Goal: Task Accomplishment & Management: Manage account settings

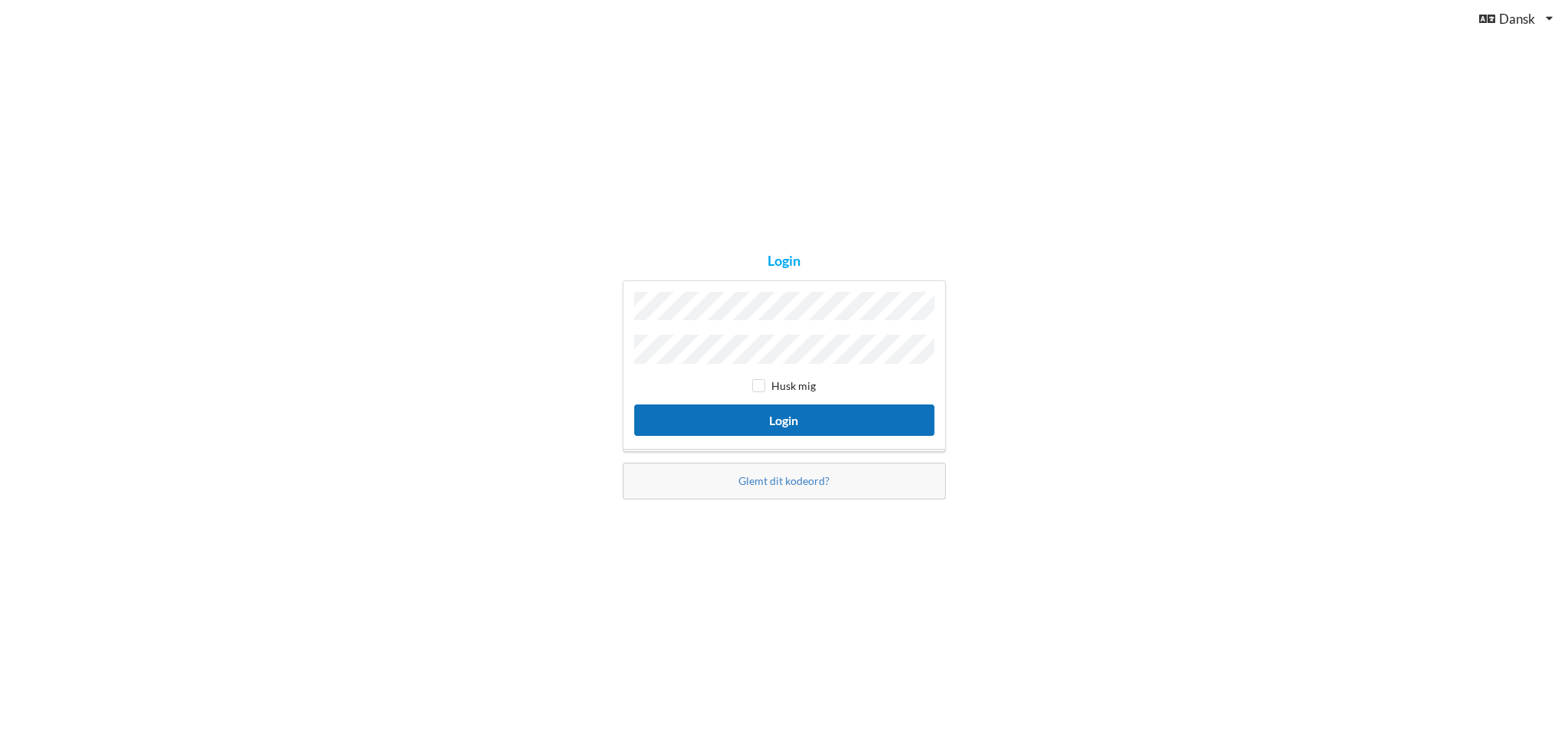
click at [763, 419] on button "Login" at bounding box center [784, 419] width 300 height 31
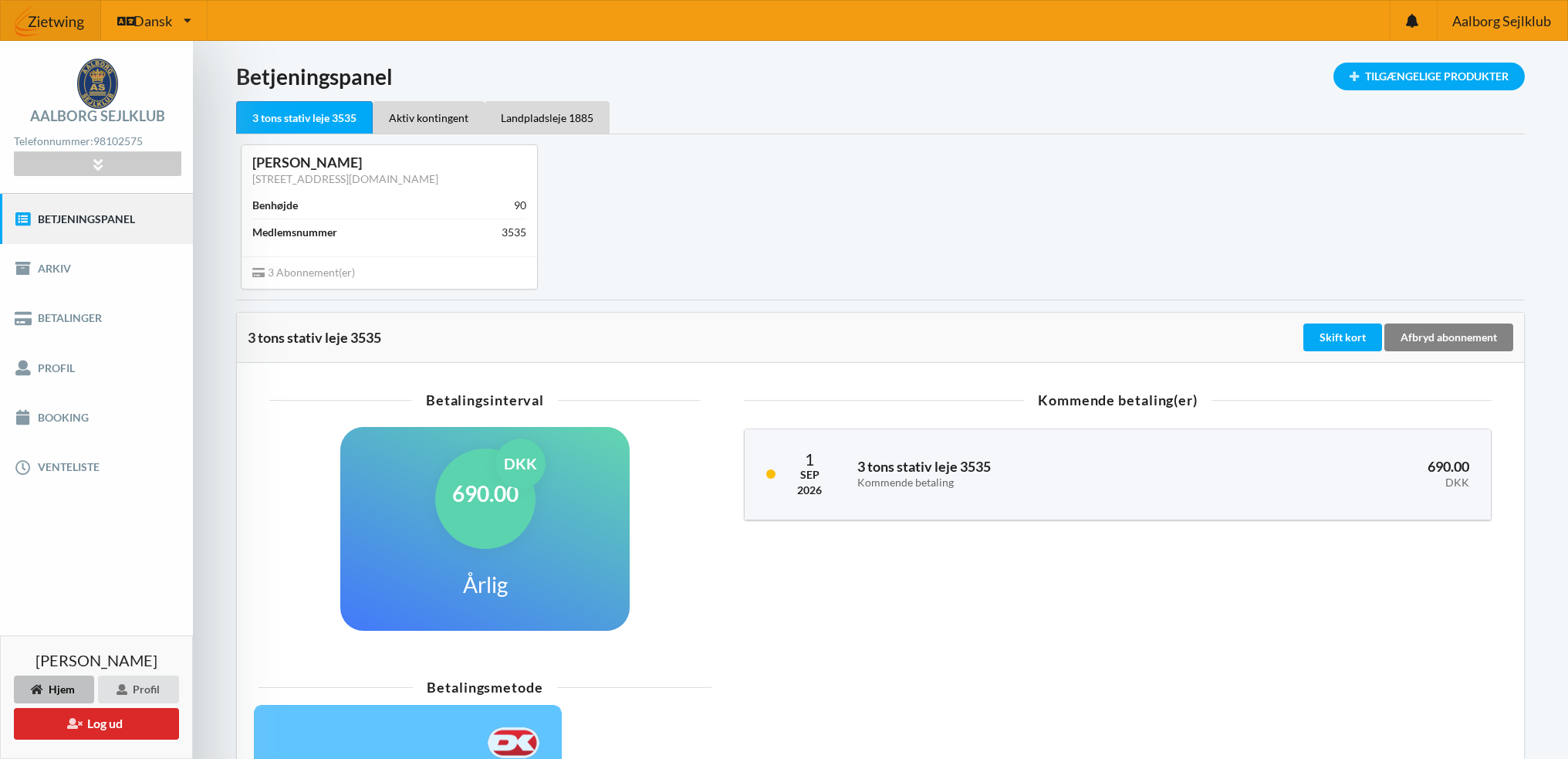
click at [1425, 336] on div "Afbryd abonnement" at bounding box center [1449, 337] width 129 height 27
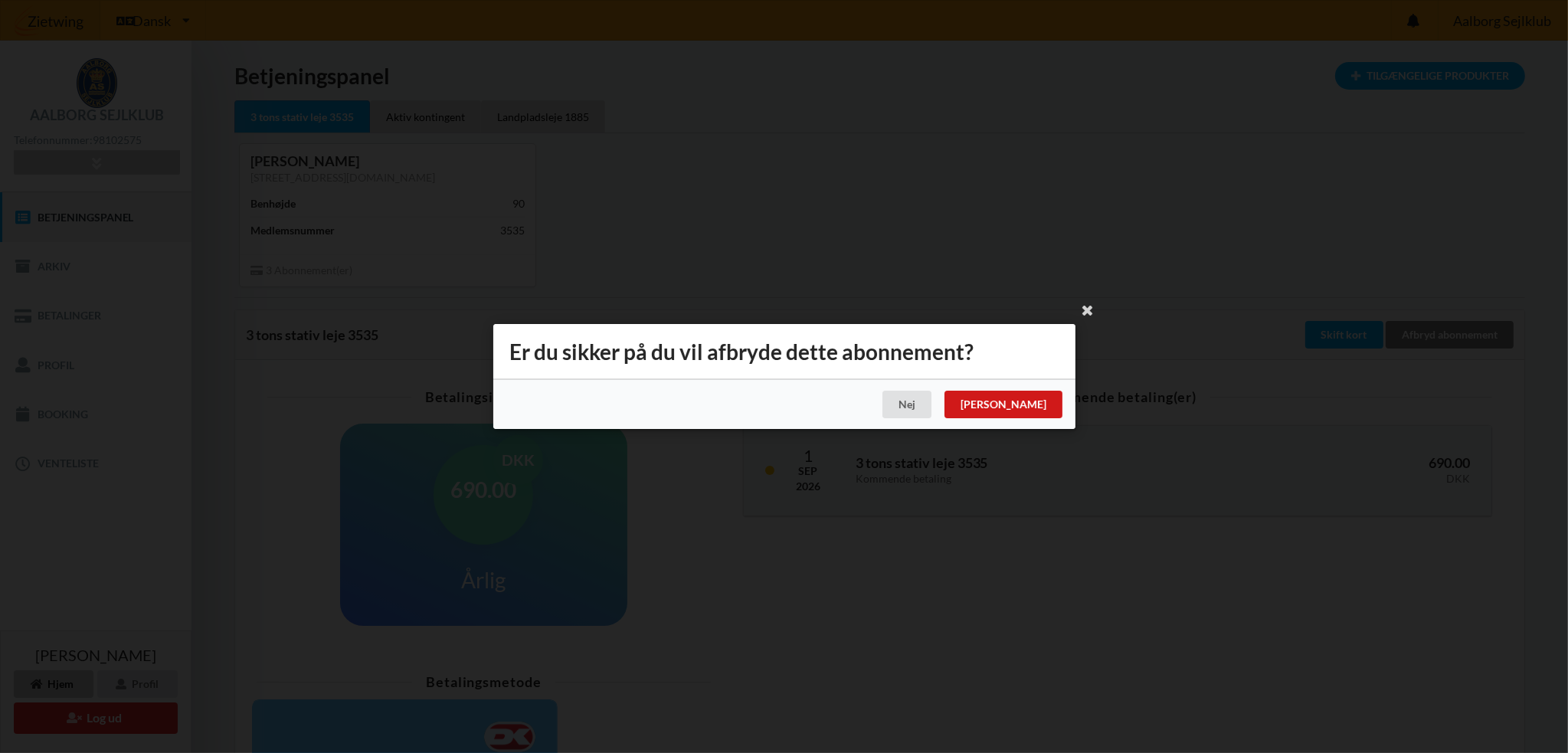
click at [1038, 407] on div "[PERSON_NAME]" at bounding box center [1002, 404] width 118 height 27
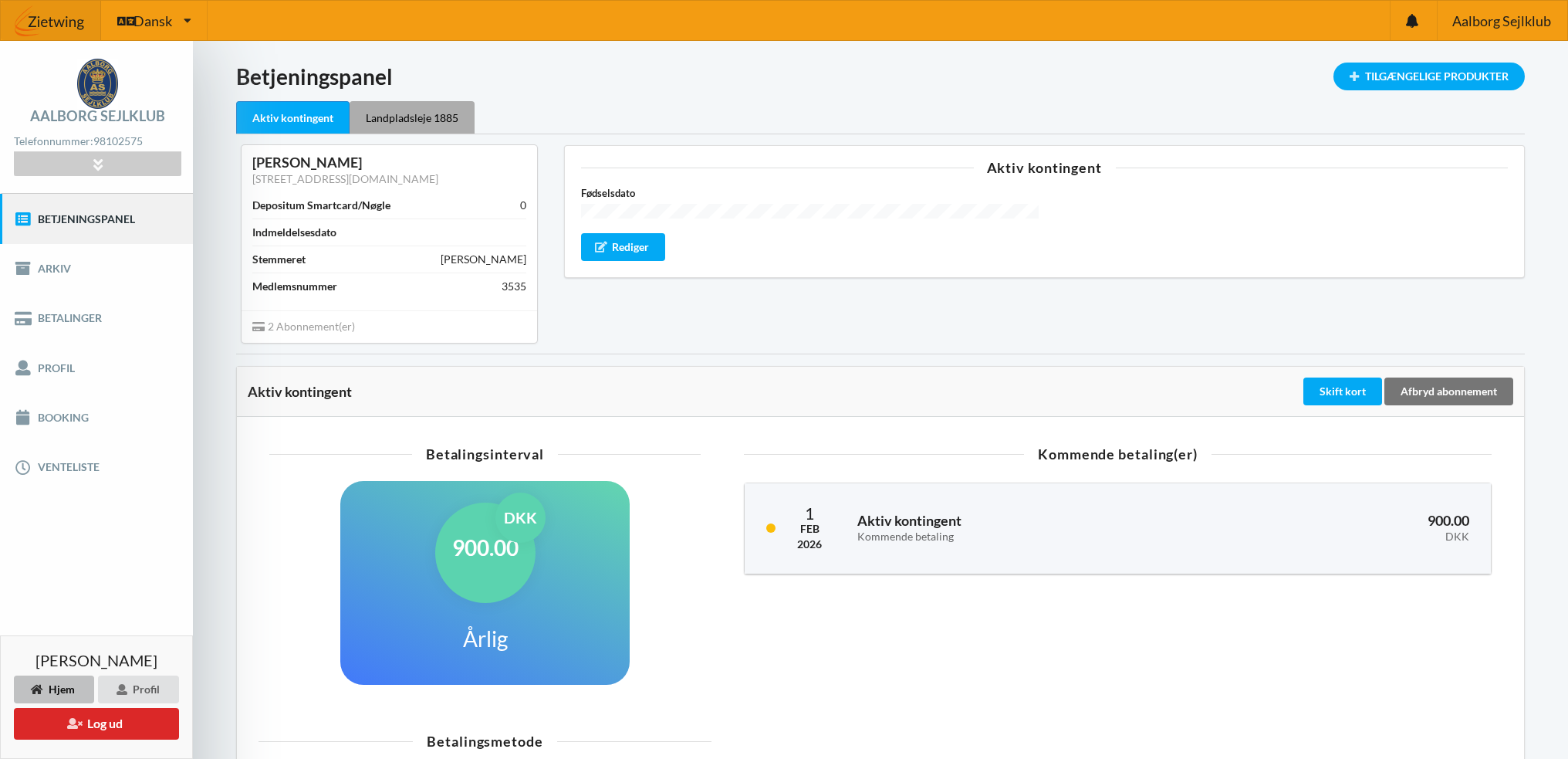
click at [358, 117] on div "Landpladsleje 1885" at bounding box center [412, 117] width 125 height 32
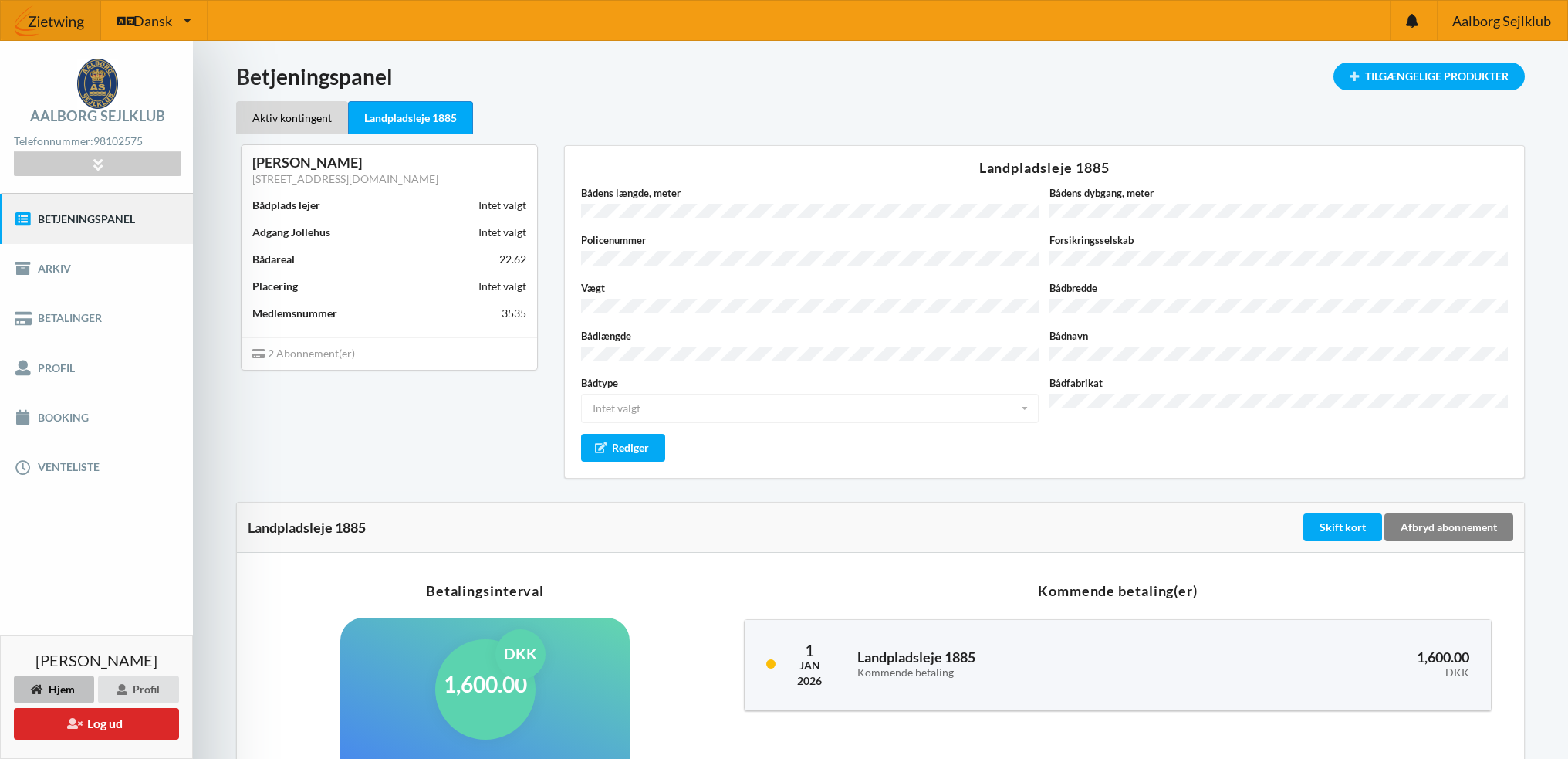
click at [1438, 518] on div "Afbryd abonnement" at bounding box center [1449, 527] width 129 height 27
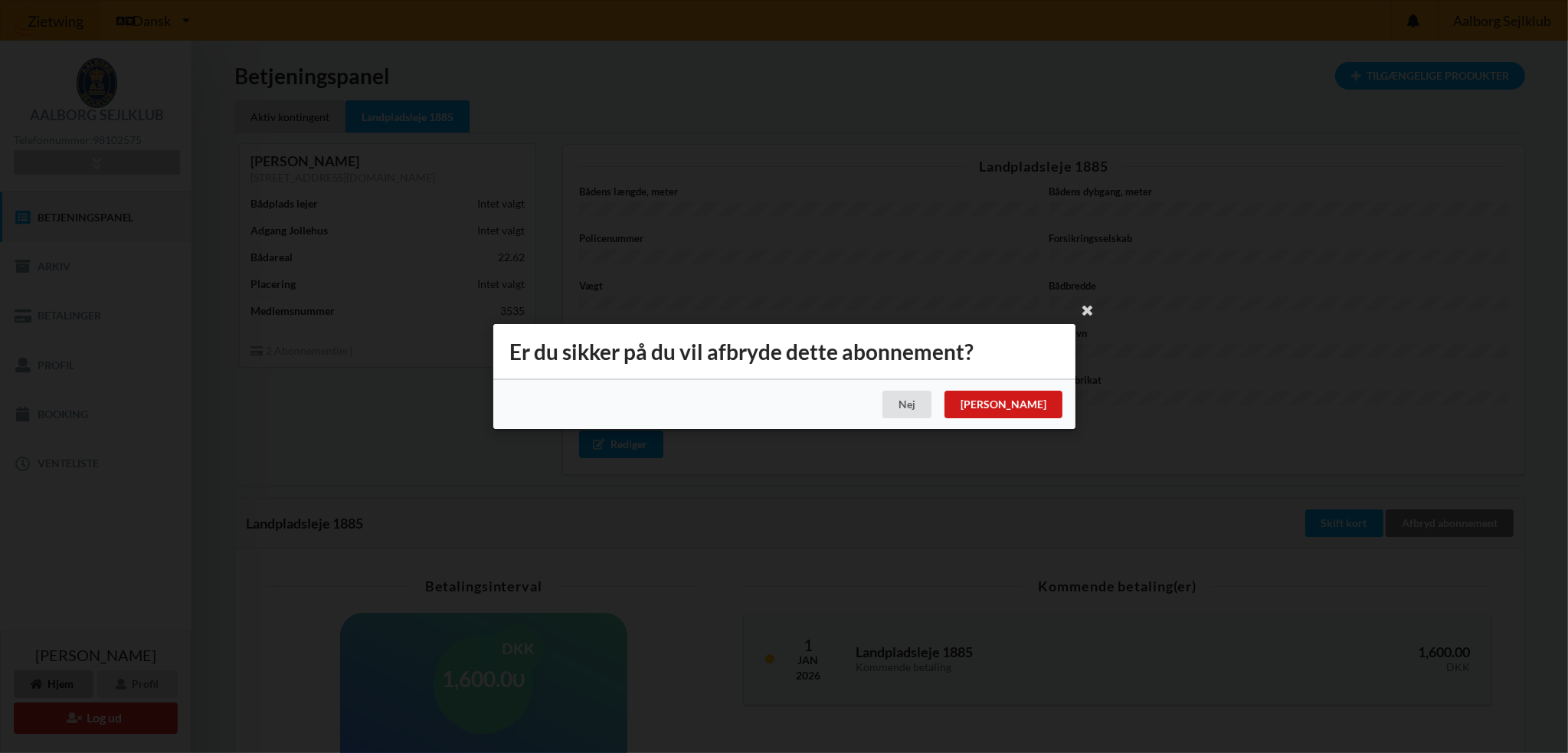
click at [1047, 403] on div "[PERSON_NAME]" at bounding box center [1002, 404] width 118 height 27
